Goal: Task Accomplishment & Management: Manage account settings

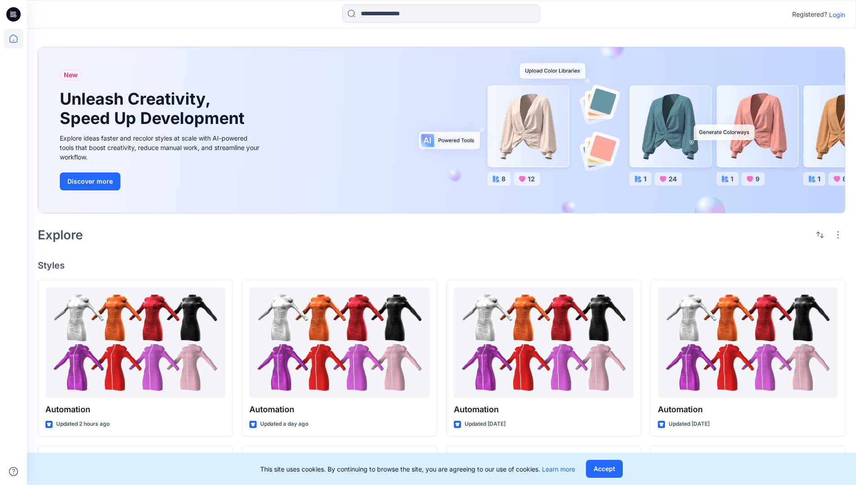
click at [834, 14] on p "Login" at bounding box center [837, 14] width 16 height 9
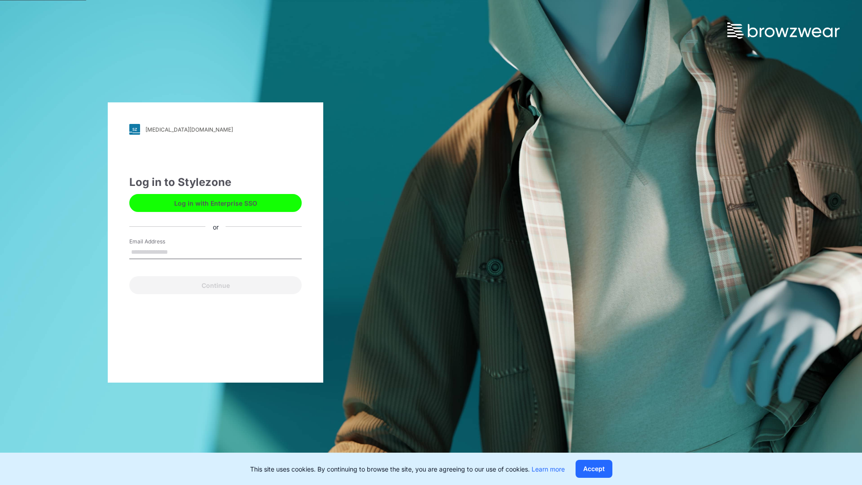
click at [177, 252] on input "Email Address" at bounding box center [215, 252] width 172 height 13
type input "**********"
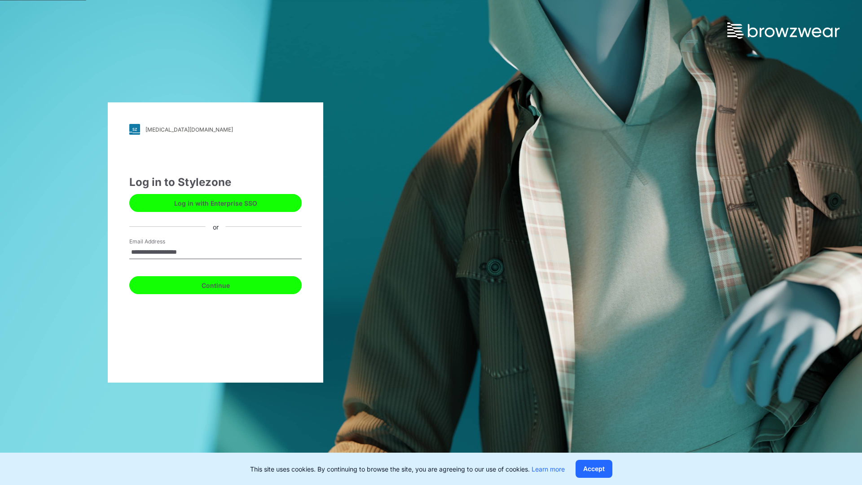
click at [225, 284] on button "Continue" at bounding box center [215, 285] width 172 height 18
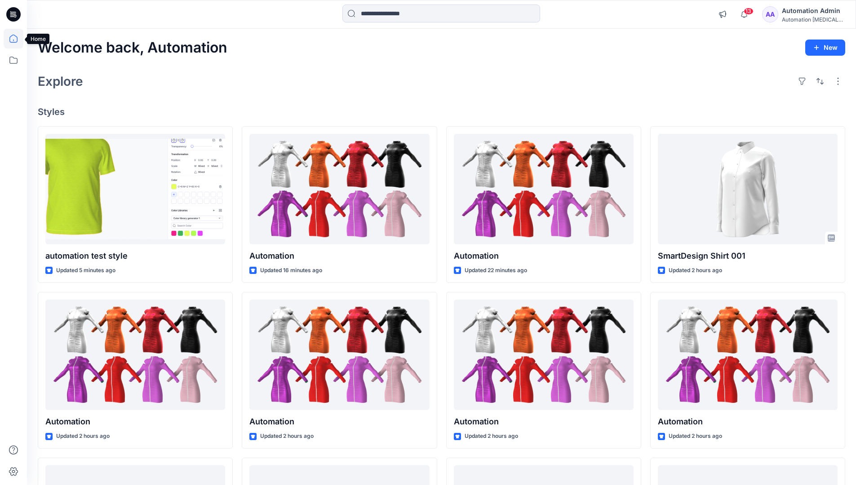
click at [17, 39] on icon at bounding box center [13, 39] width 8 height 8
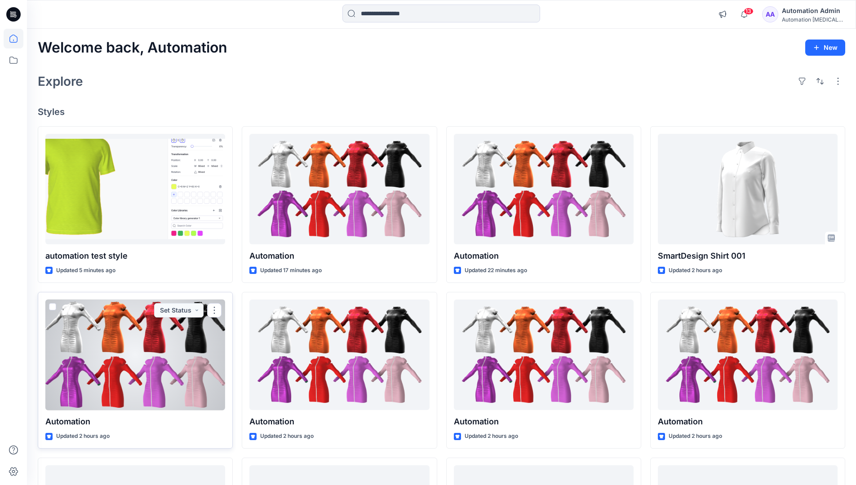
click at [51, 308] on span at bounding box center [52, 306] width 7 height 7
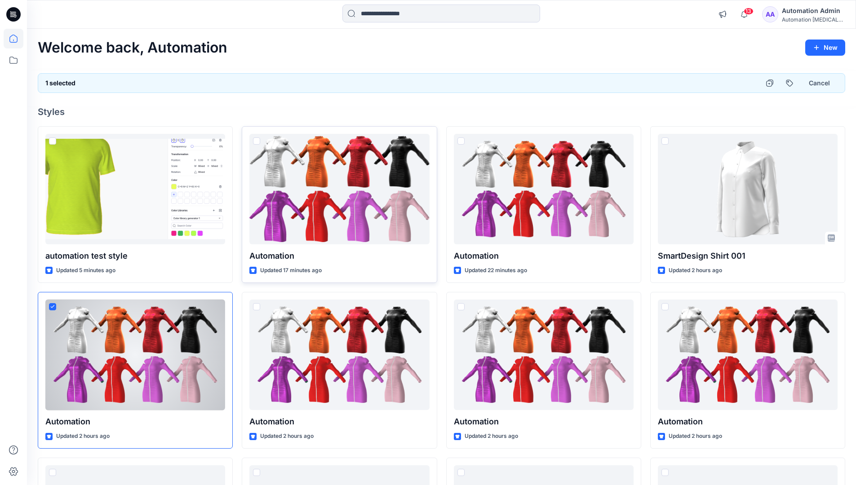
click at [256, 142] on span at bounding box center [256, 140] width 7 height 7
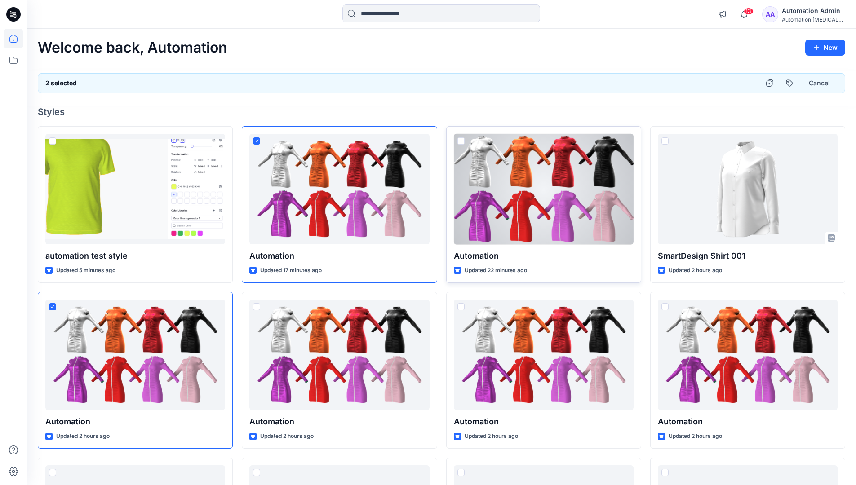
click at [462, 143] on span at bounding box center [460, 140] width 7 height 7
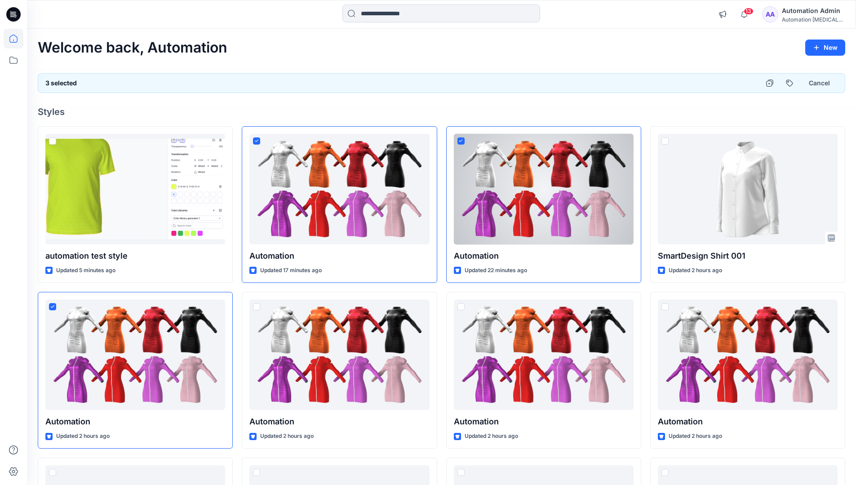
click at [727, 80] on div "3 selected Cancel" at bounding box center [441, 83] width 807 height 20
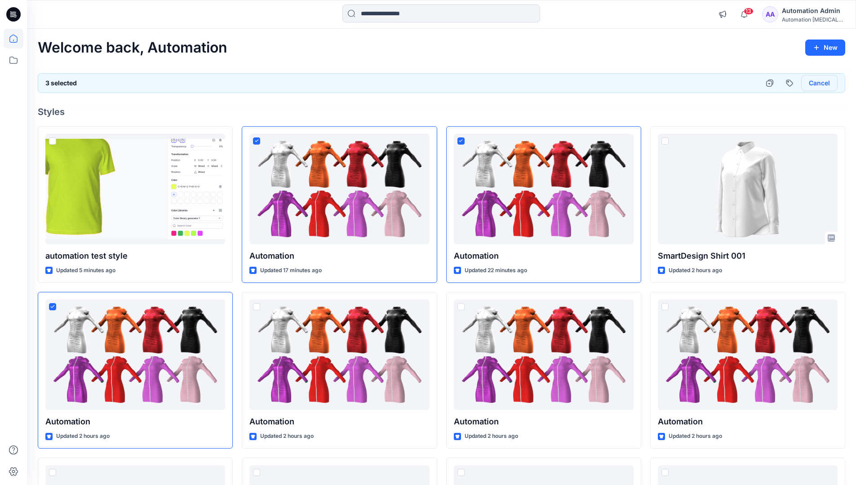
click at [814, 85] on button "Cancel" at bounding box center [819, 83] width 36 height 16
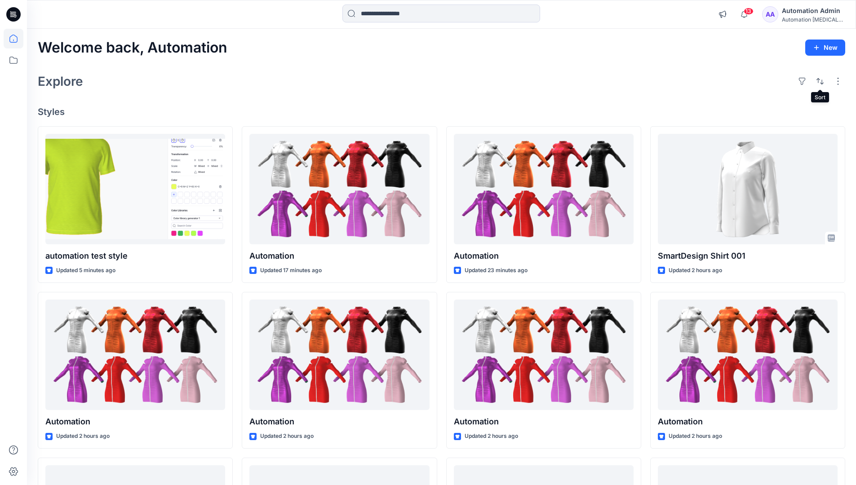
click at [808, 13] on div "Automation Admin" at bounding box center [812, 10] width 63 height 11
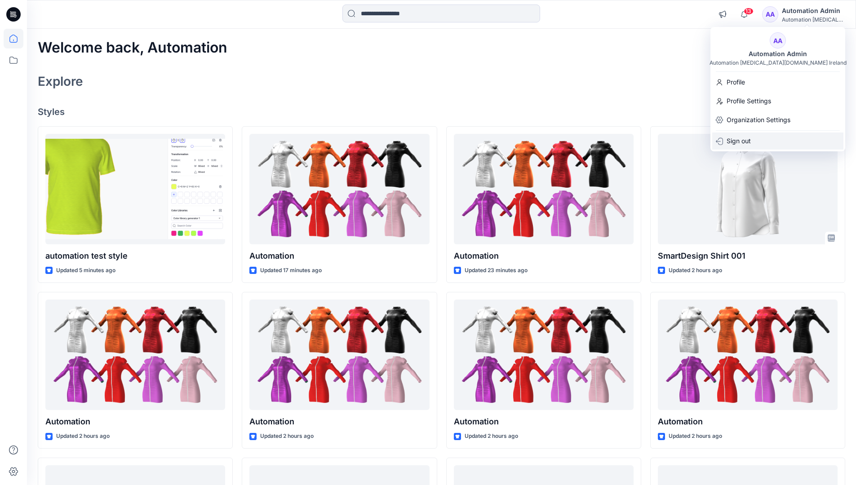
click at [782, 139] on div "Sign out" at bounding box center [777, 140] width 131 height 17
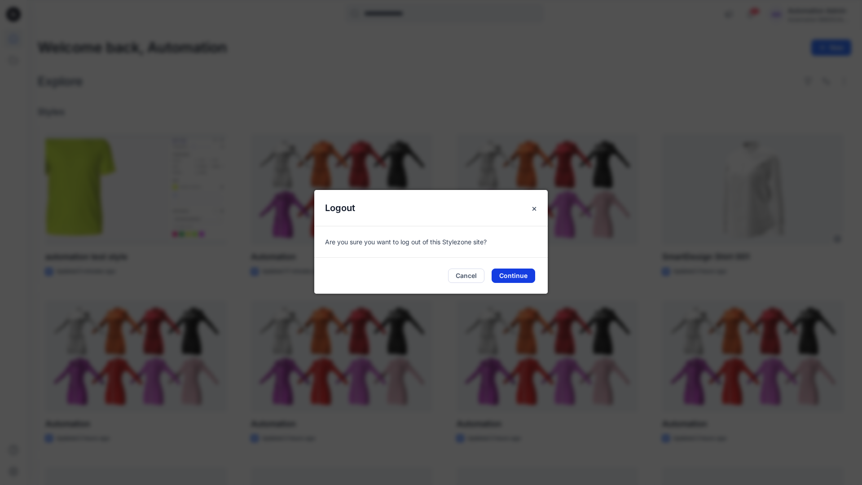
click at [519, 274] on button "Continue" at bounding box center [514, 276] width 44 height 14
